Goal: Information Seeking & Learning: Learn about a topic

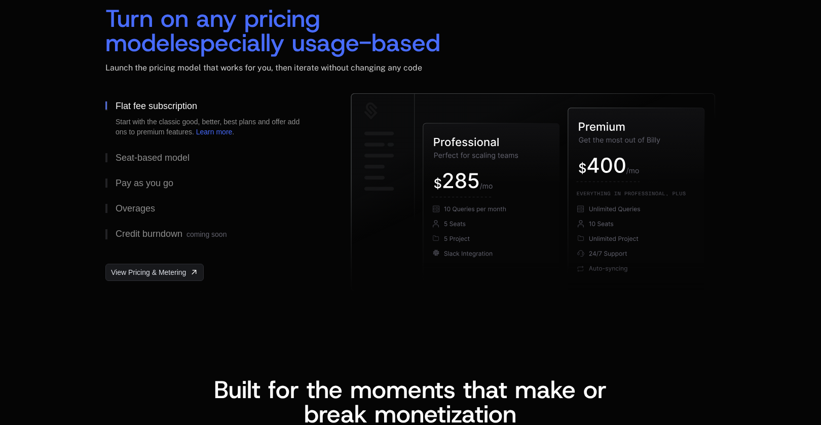
scroll to position [1566, 0]
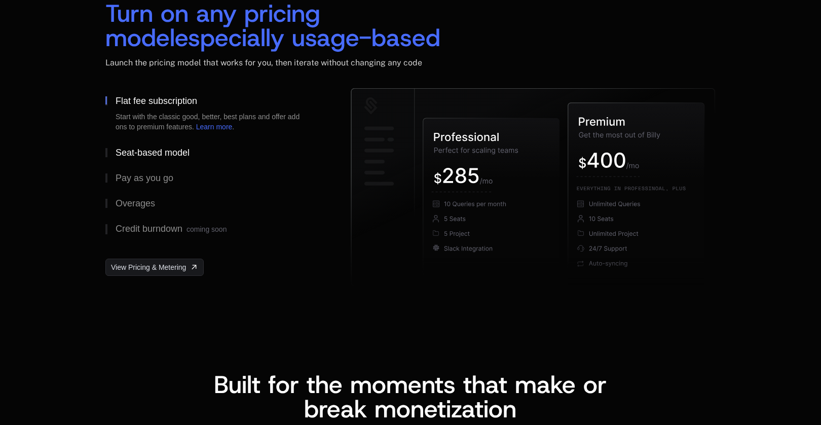
click at [149, 159] on button "Seat-based model" at bounding box center [211, 152] width 213 height 25
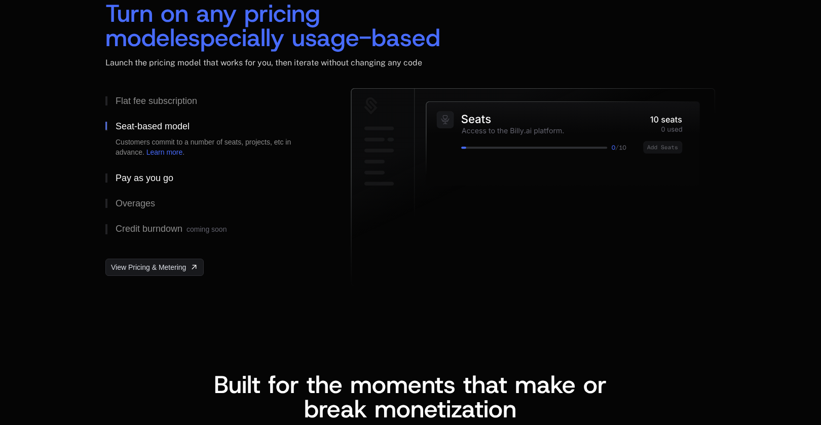
click at [138, 189] on button "Pay as you go" at bounding box center [211, 177] width 213 height 25
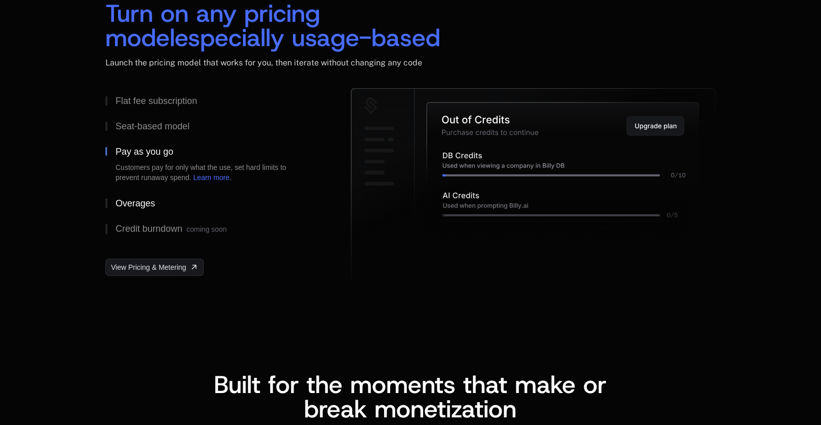
click at [143, 205] on div "Overages" at bounding box center [136, 203] width 40 height 9
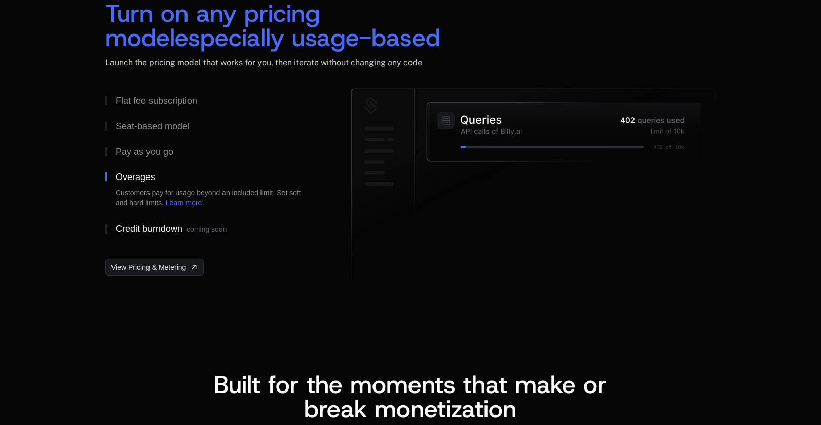
click at [145, 232] on div "Credit burndown coming soon" at bounding box center [171, 229] width 111 height 10
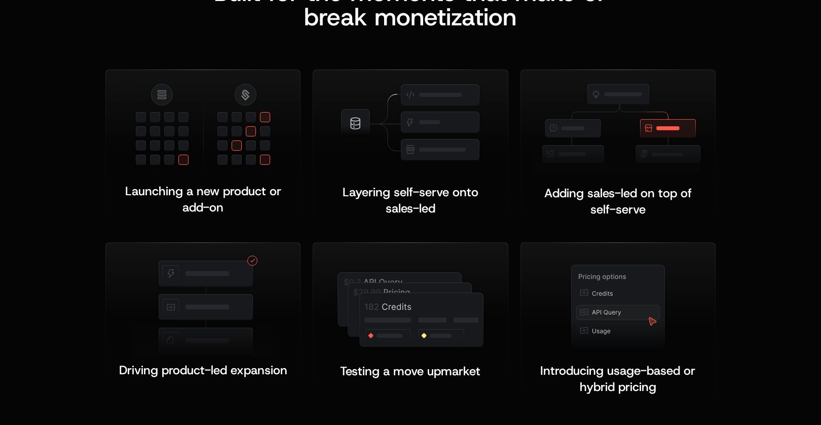
scroll to position [1957, 0]
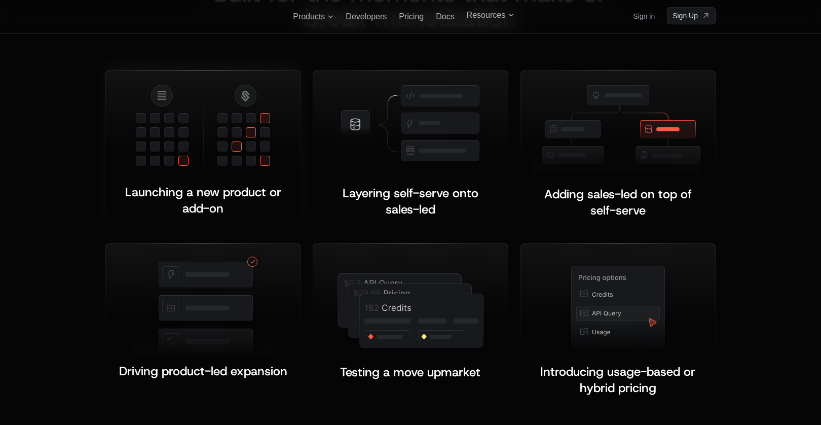
click at [250, 149] on img at bounding box center [202, 129] width 139 height 93
click at [403, 137] on img at bounding box center [410, 124] width 143 height 82
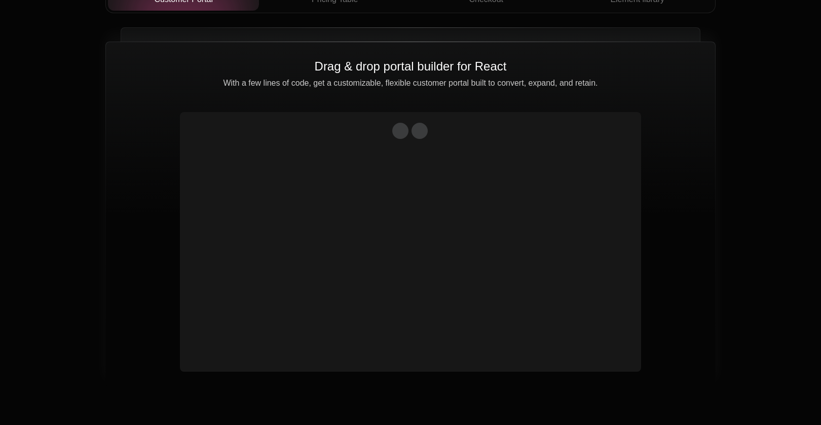
scroll to position [3689, 0]
click at [428, 315] on video at bounding box center [410, 228] width 453 height 227
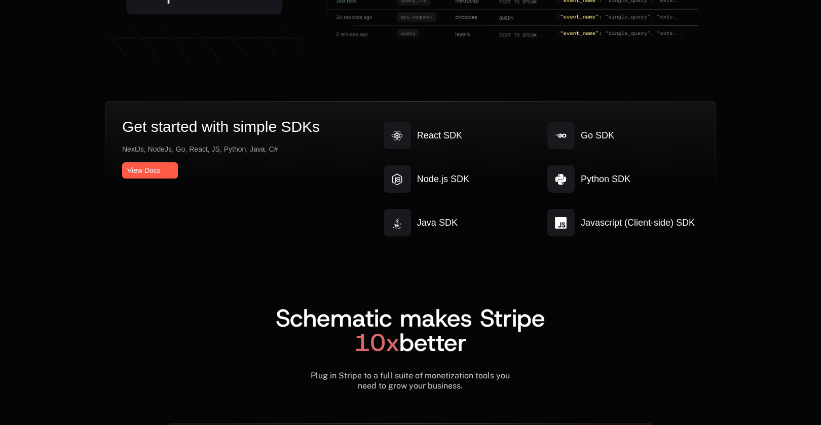
scroll to position [5633, 0]
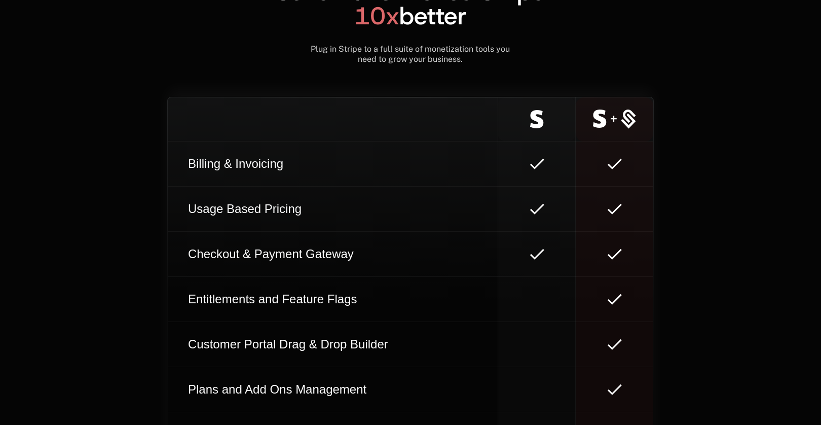
click at [519, 184] on td at bounding box center [537, 163] width 78 height 45
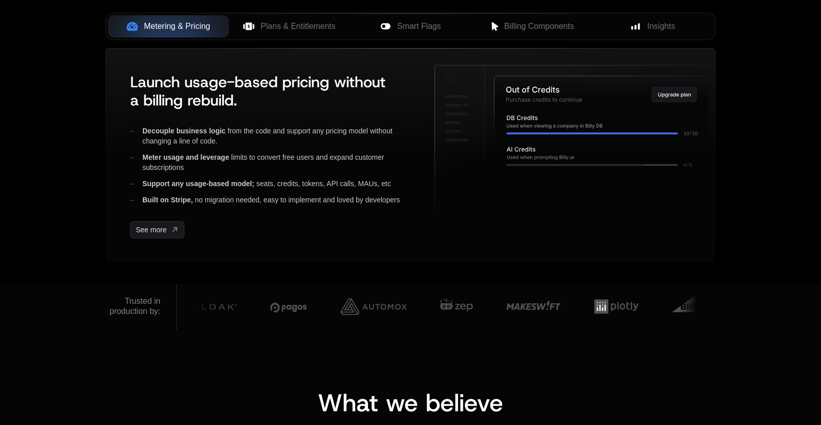
scroll to position [0, 0]
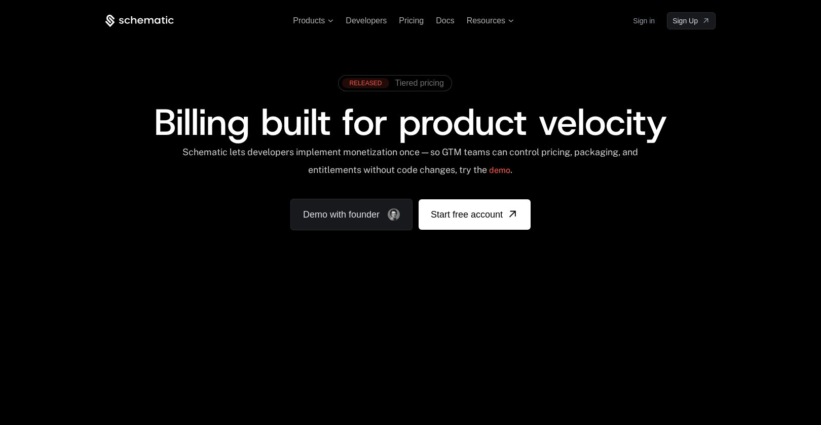
click at [507, 302] on div "Products Developers Pricing Docs Resources Sign in Sign Up RELEASED Tiered pric…" at bounding box center [410, 151] width 821 height 303
click at [536, 307] on div "Your browser does not support the video tag." at bounding box center [410, 299] width 659 height 427
click at [531, 283] on div "Products Developers Pricing Docs Resources Sign in Sign Up RELEASED Tiered pric…" at bounding box center [410, 151] width 821 height 303
click at [409, 89] on span at bounding box center [395, 83] width 113 height 15
click at [411, 84] on span "Tiered pricing" at bounding box center [419, 83] width 49 height 9
